Goal: Task Accomplishment & Management: Complete application form

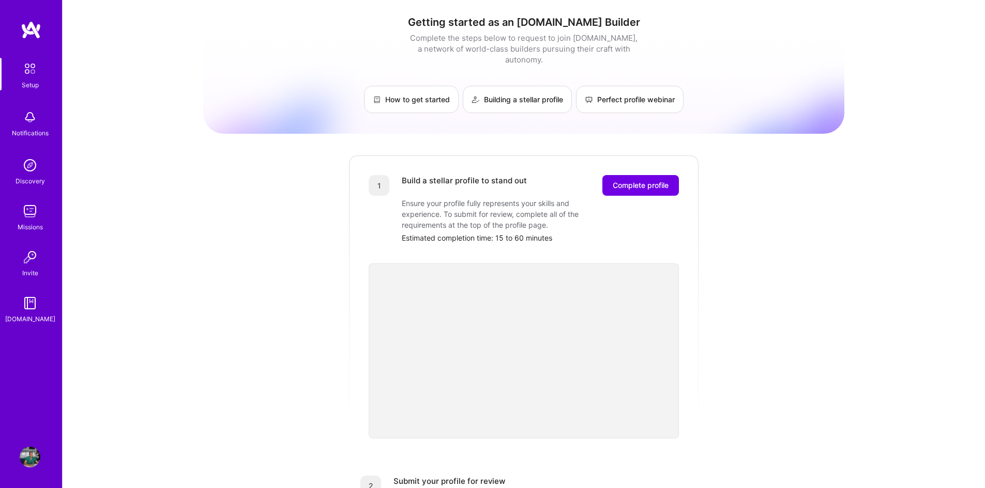
click at [417, 92] on link "How to get started" at bounding box center [411, 99] width 95 height 27
click at [499, 93] on link "Building a stellar profile" at bounding box center [517, 99] width 109 height 27
click at [627, 180] on span "Complete profile" at bounding box center [640, 185] width 56 height 10
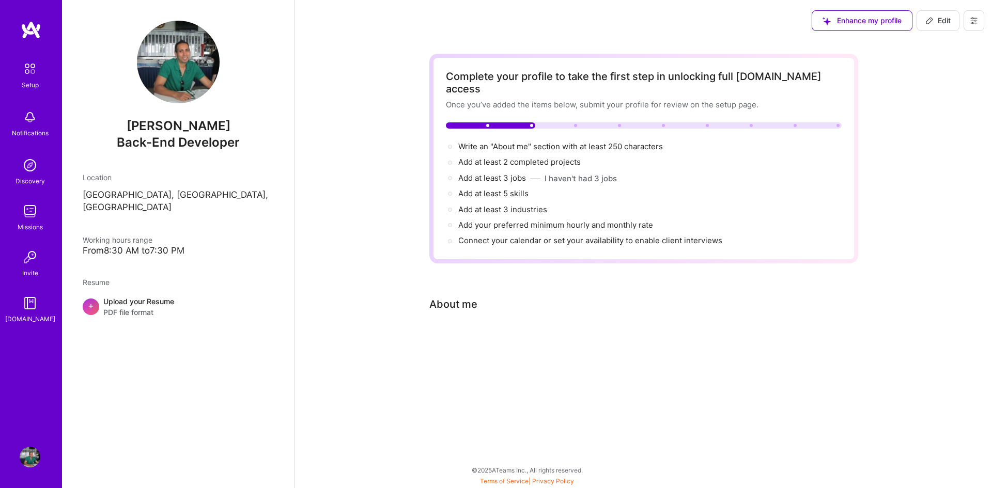
click at [133, 236] on span "Working hours range" at bounding box center [118, 240] width 70 height 9
click at [91, 300] on span "+" at bounding box center [91, 305] width 6 height 11
click at [472, 297] on div "About me" at bounding box center [454, 305] width 48 height 16
click at [457, 297] on div "About me" at bounding box center [454, 305] width 48 height 16
click at [520, 142] on span "Write an "About me" section with at least 250 characters →" at bounding box center [561, 147] width 207 height 10
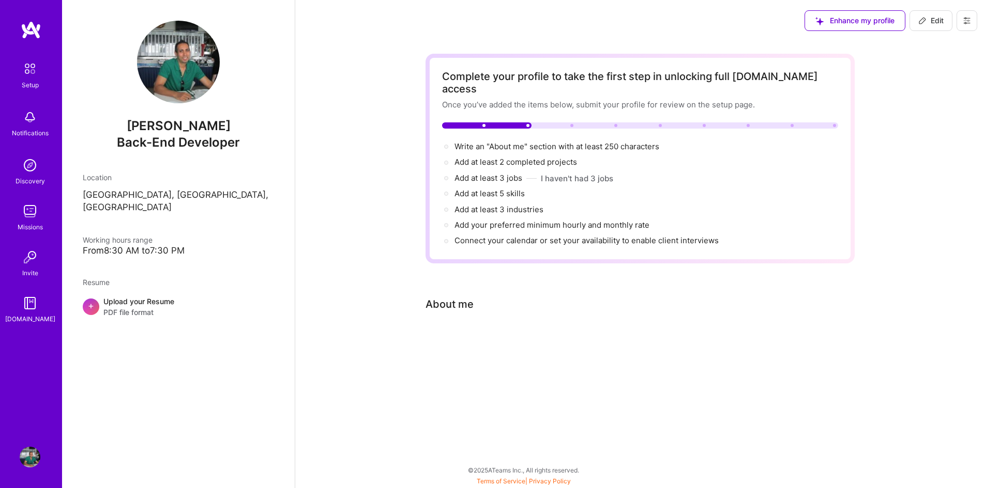
scroll to position [360, 0]
select select "US"
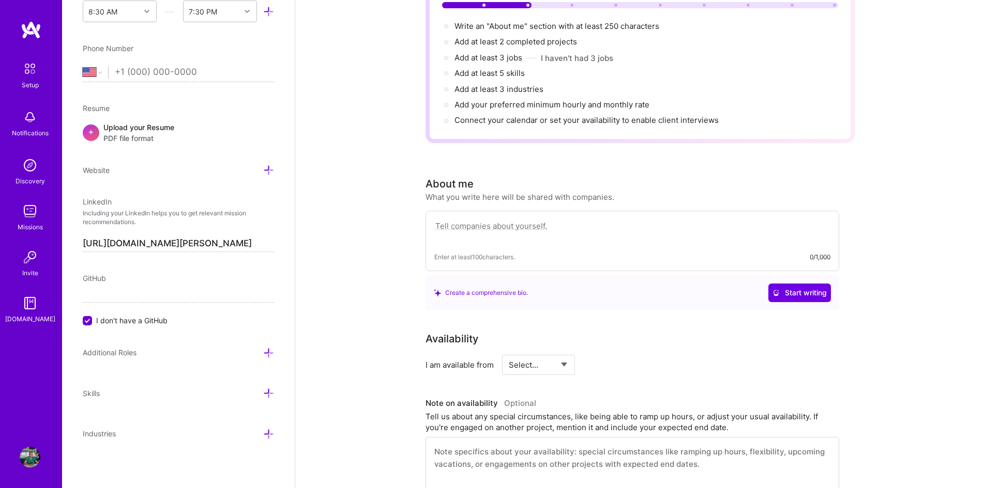
scroll to position [129, 0]
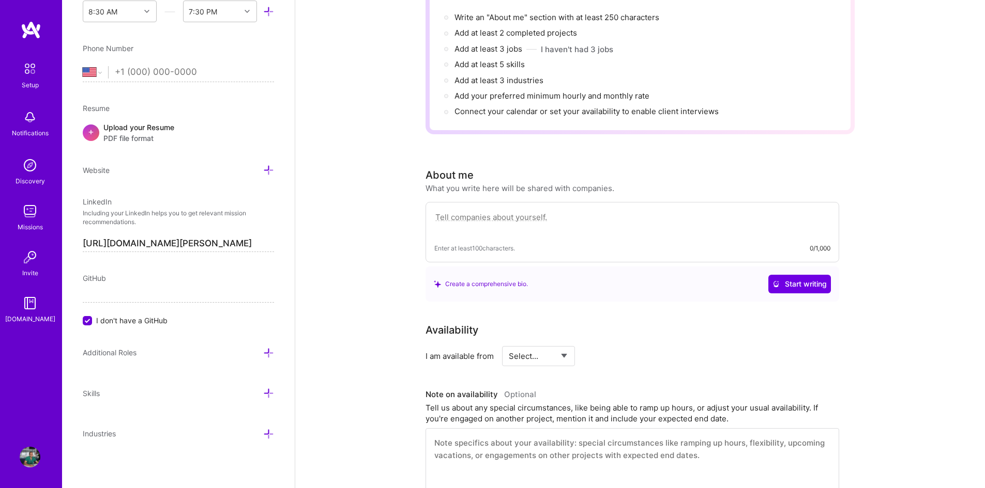
click at [444, 279] on div "Create a comprehensive bio." at bounding box center [481, 284] width 94 height 11
click at [473, 279] on div "Create a comprehensive bio." at bounding box center [481, 284] width 94 height 11
click at [789, 279] on span "Start writing" at bounding box center [799, 284] width 54 height 10
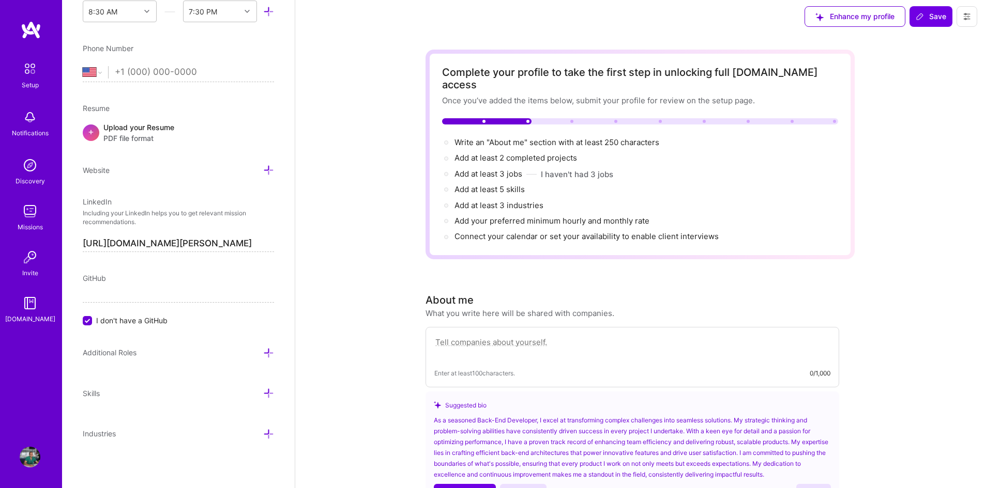
scroll to position [0, 0]
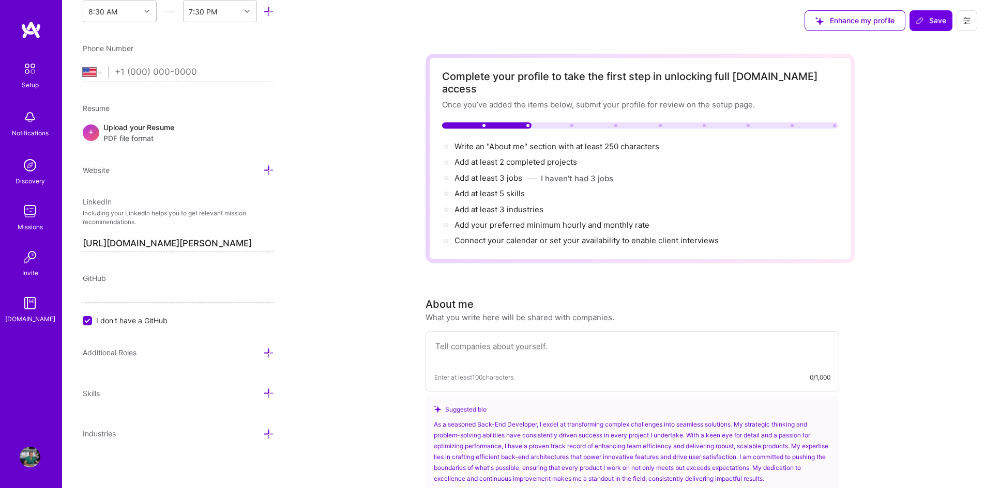
click at [87, 323] on input "I don't have a GitHub" at bounding box center [88, 321] width 9 height 9
paste input "[URL][DOMAIN_NAME]"
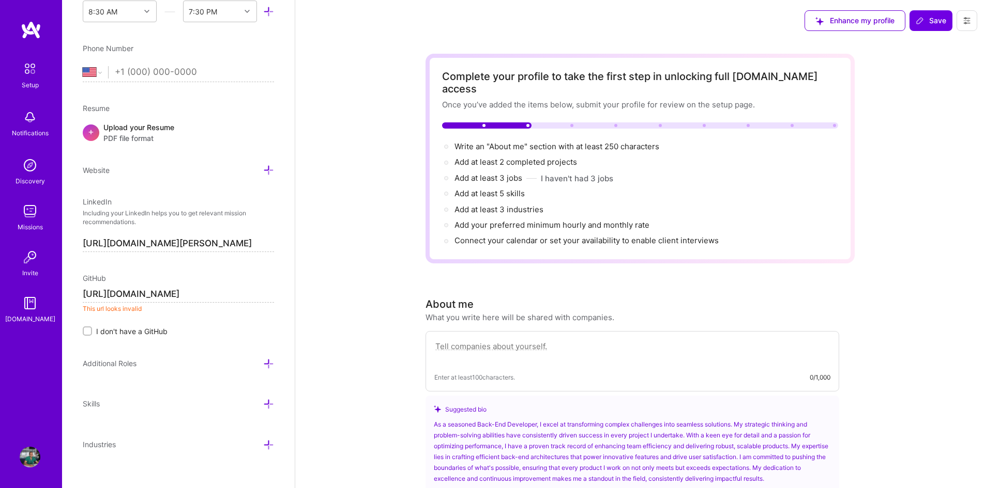
scroll to position [0, 48]
click at [115, 293] on input "[URL][DOMAIN_NAME]" at bounding box center [178, 294] width 191 height 17
type input "[DOMAIN_NAME][URL]"
paste input "[URL][DOMAIN_NAME]"
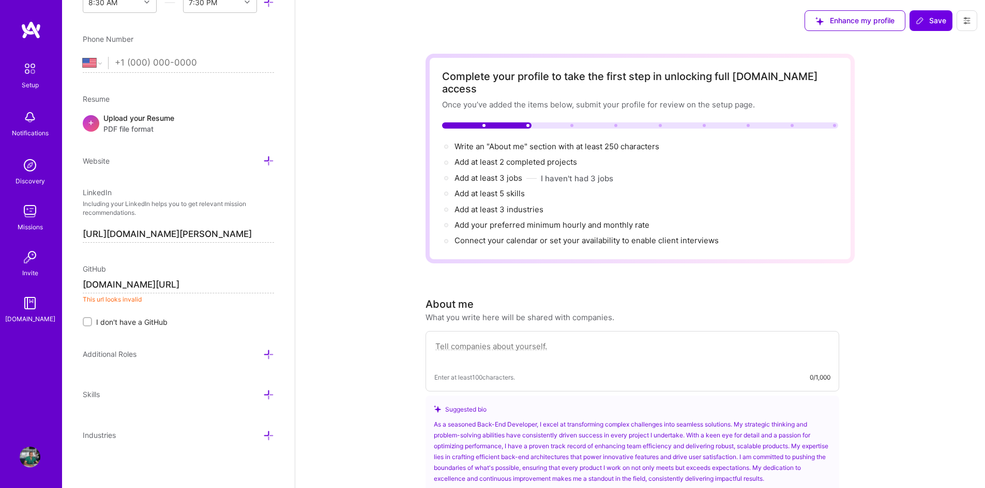
scroll to position [372, 0]
type input "[URL][DOMAIN_NAME]"
click at [213, 329] on div "Edit photo [PERSON_NAME] Back-End Developer Years Experience Location This is t…" at bounding box center [178, 244] width 233 height 488
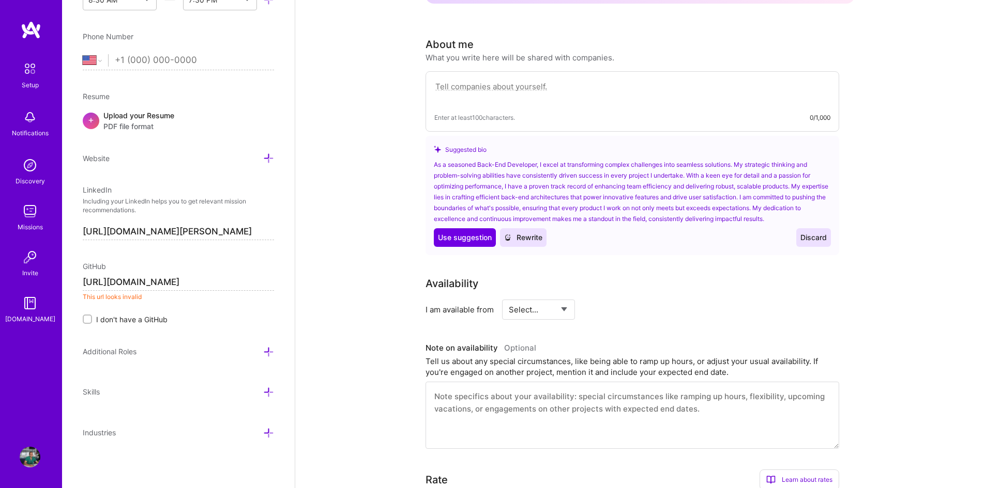
scroll to position [258, 0]
click at [446, 82] on textarea at bounding box center [632, 94] width 396 height 24
type textarea "r"
